Goal: Transaction & Acquisition: Book appointment/travel/reservation

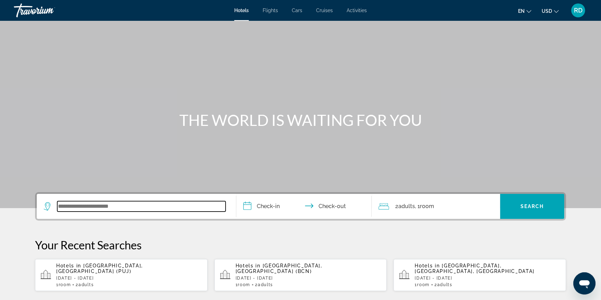
click at [91, 206] on input "Search widget" at bounding box center [141, 206] width 168 height 10
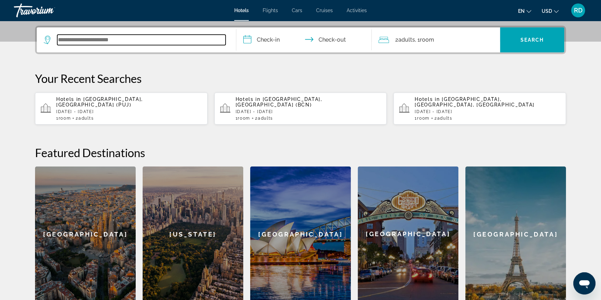
scroll to position [169, 0]
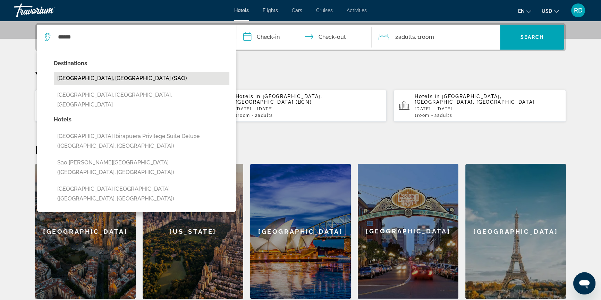
click at [85, 79] on button "[GEOGRAPHIC_DATA], [GEOGRAPHIC_DATA] (SAO)" at bounding box center [142, 78] width 176 height 13
type input "**********"
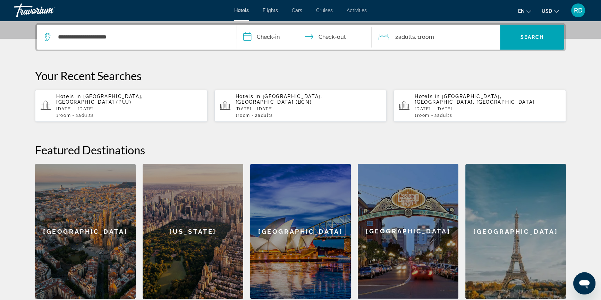
click at [248, 34] on input "**********" at bounding box center [305, 38] width 138 height 27
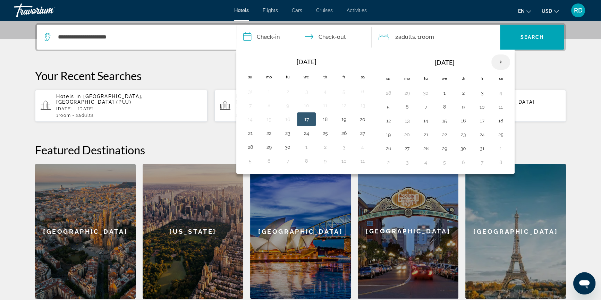
click at [500, 62] on th "Next month" at bounding box center [500, 61] width 19 height 15
click at [252, 60] on th "Previous month" at bounding box center [250, 61] width 19 height 15
click at [325, 148] on button "27" at bounding box center [325, 149] width 11 height 10
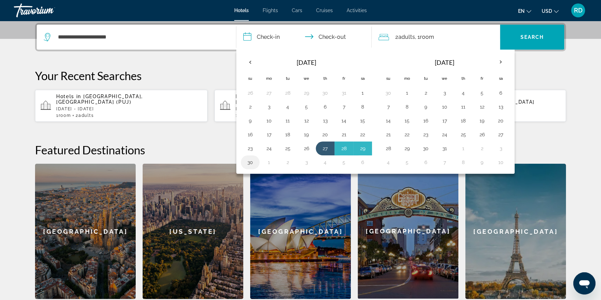
click at [251, 167] on td "30" at bounding box center [250, 162] width 19 height 14
click at [249, 161] on button "30" at bounding box center [250, 163] width 11 height 10
type input "**********"
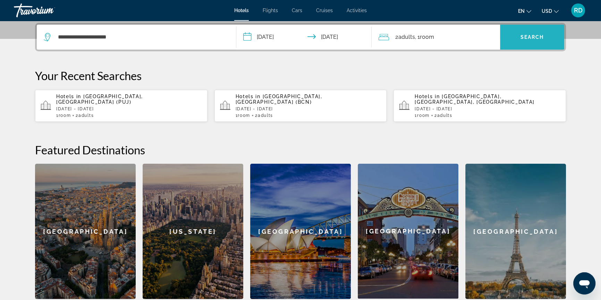
click at [520, 33] on span "Search widget" at bounding box center [532, 37] width 64 height 17
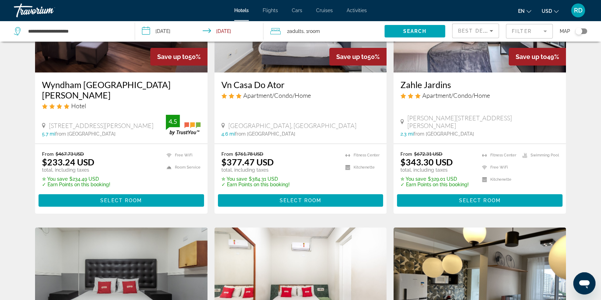
scroll to position [102, 0]
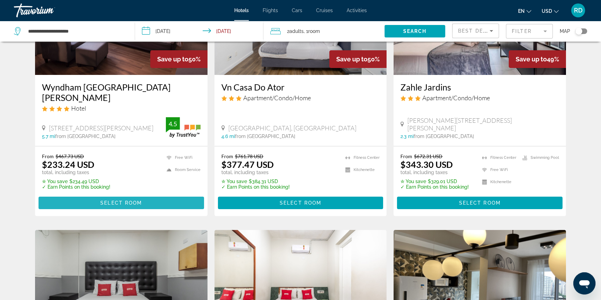
click at [123, 200] on span "Select Room" at bounding box center [121, 203] width 42 height 6
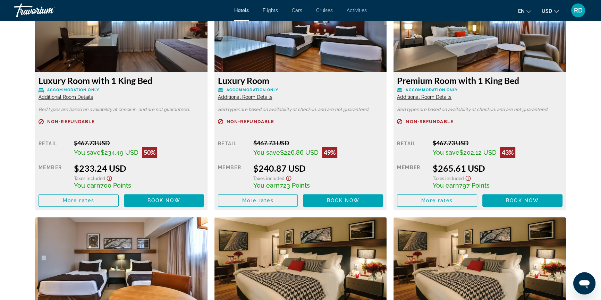
scroll to position [963, 0]
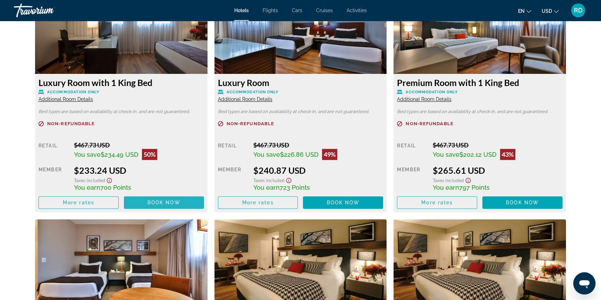
click at [160, 204] on span "Book now" at bounding box center [163, 203] width 33 height 6
